Goal: Task Accomplishment & Management: Manage account settings

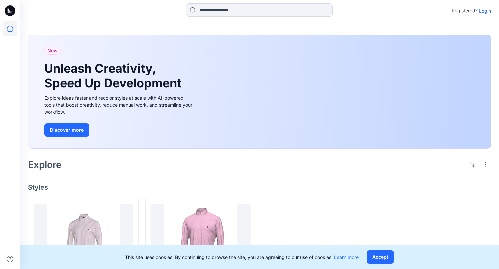
scroll to position [44, 0]
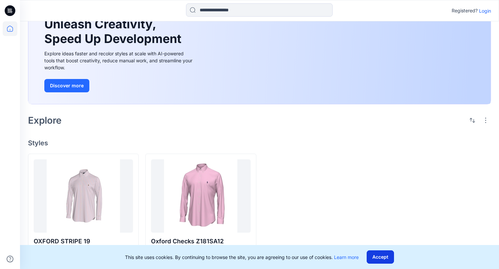
click at [393, 252] on button "Accept" at bounding box center [380, 256] width 27 height 13
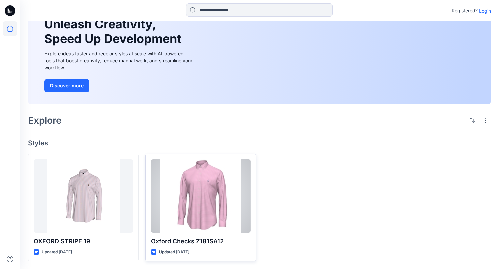
click at [219, 195] on div at bounding box center [200, 195] width 99 height 73
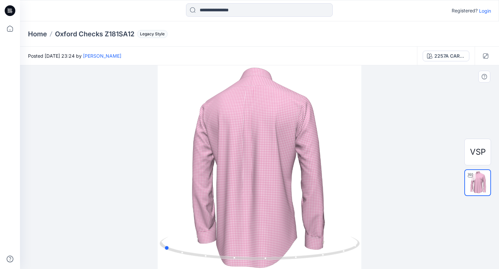
drag, startPoint x: 277, startPoint y: 157, endPoint x: 312, endPoint y: 154, distance: 34.8
click at [379, 153] on div at bounding box center [259, 167] width 479 height 204
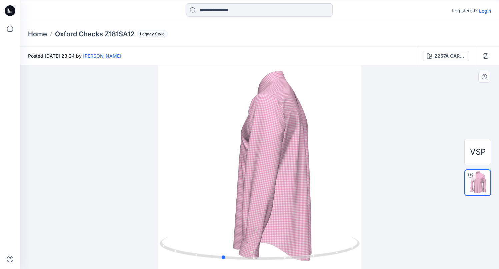
drag, startPoint x: 187, startPoint y: 172, endPoint x: 247, endPoint y: 217, distance: 75.1
click at [247, 217] on div at bounding box center [259, 167] width 479 height 204
click at [207, 10] on input at bounding box center [259, 9] width 147 height 13
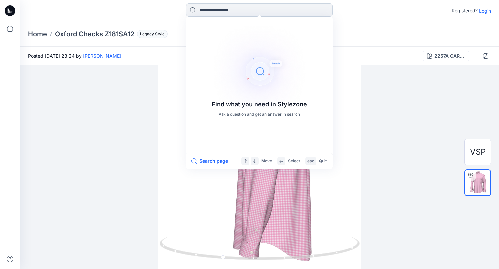
type input "*"
type input "***"
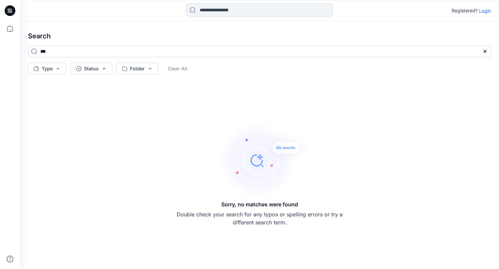
click at [15, 12] on icon at bounding box center [10, 10] width 11 height 11
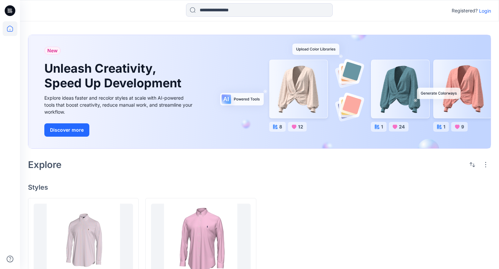
click at [10, 12] on icon at bounding box center [10, 10] width 11 height 11
click at [466, 11] on p "Registered?" at bounding box center [465, 11] width 26 height 8
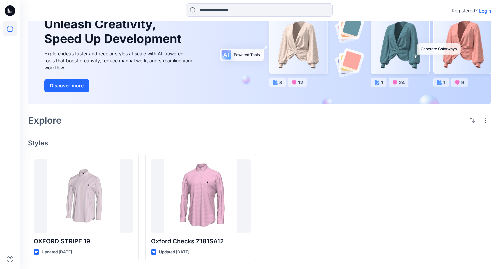
click at [475, 11] on p "Registered?" at bounding box center [465, 11] width 26 height 8
click at [486, 11] on p "Login" at bounding box center [485, 10] width 12 height 7
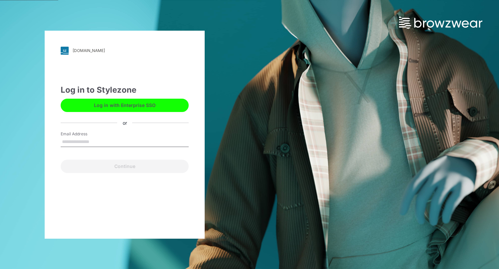
click at [128, 107] on button "Log in with Enterprise SSO" at bounding box center [125, 105] width 128 height 13
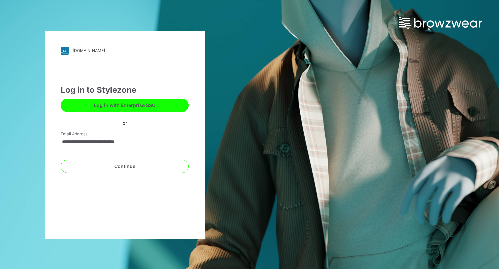
type input "**********"
click at [61, 160] on button "Continue" at bounding box center [125, 166] width 128 height 13
